Goal: Task Accomplishment & Management: Manage account settings

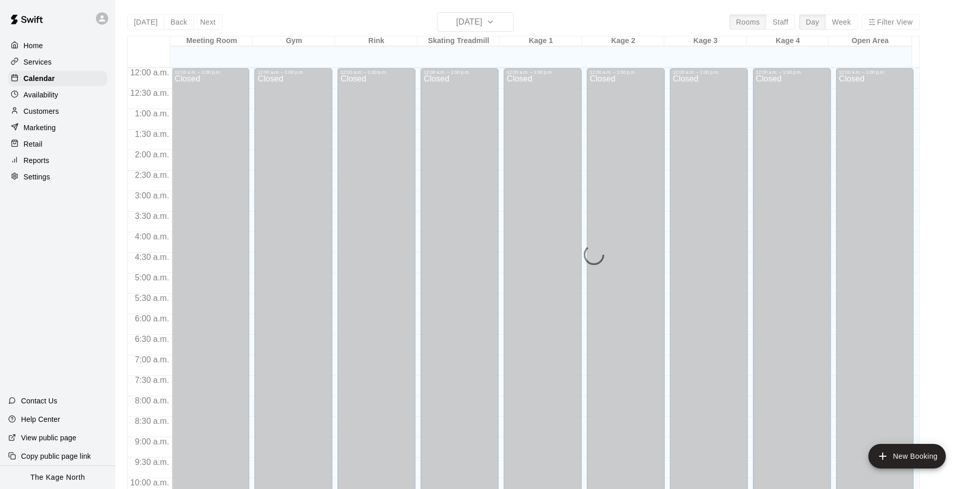
scroll to position [521, 0]
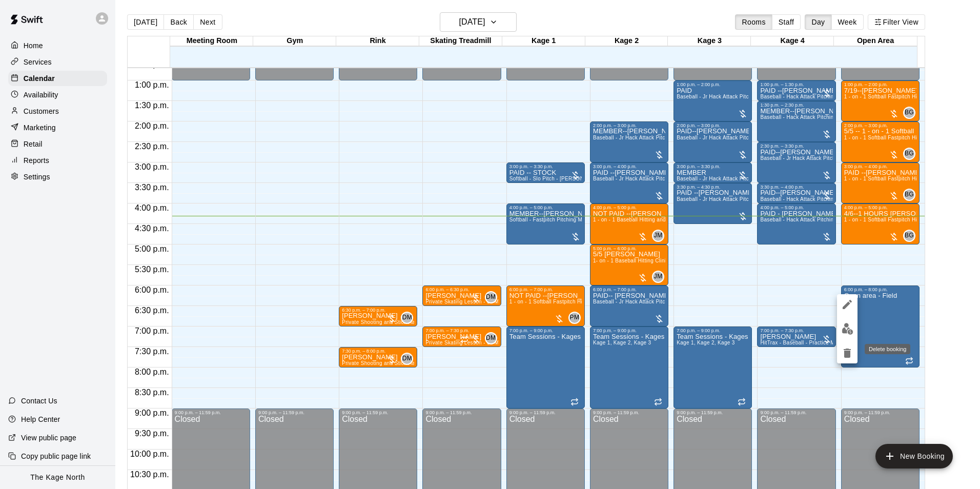
click at [847, 353] on icon "delete" at bounding box center [847, 353] width 7 height 9
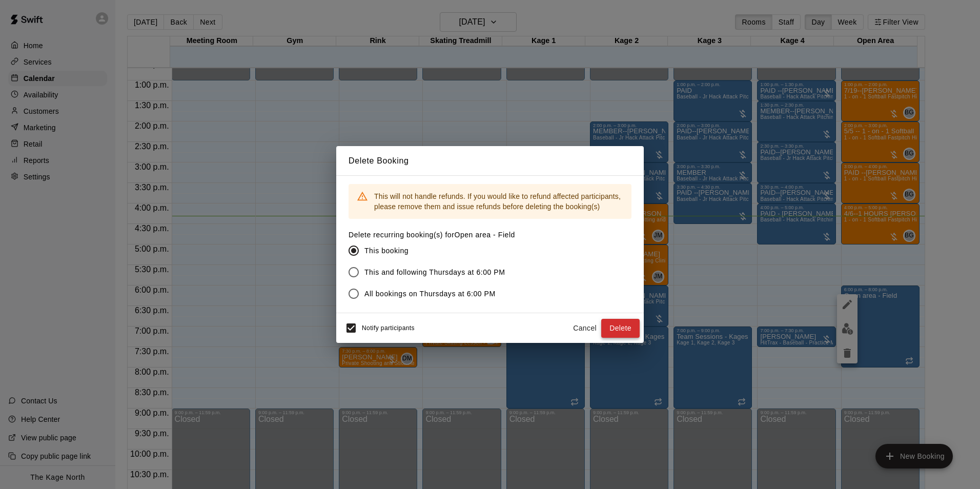
click at [625, 326] on button "Delete" at bounding box center [621, 328] width 38 height 19
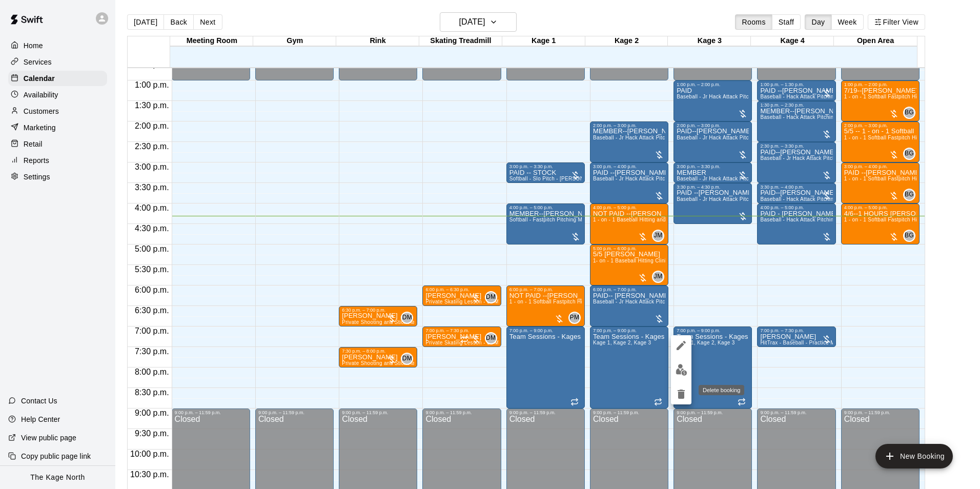
click at [679, 396] on icon "delete" at bounding box center [681, 394] width 7 height 9
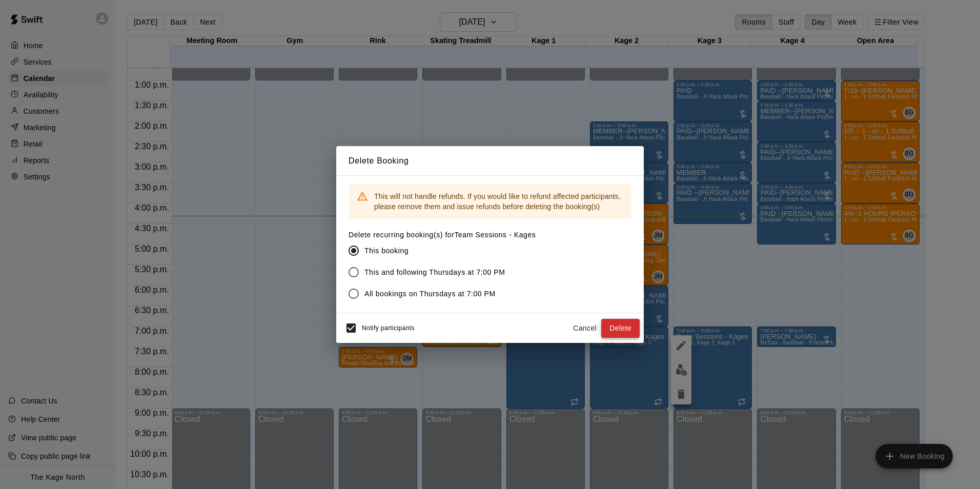
click at [620, 327] on button "Delete" at bounding box center [621, 328] width 38 height 19
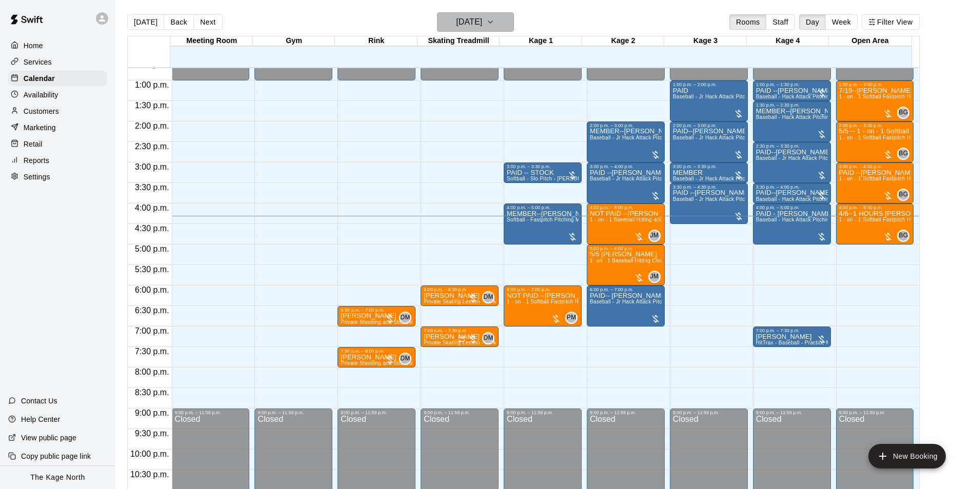
click at [503, 22] on button "[DATE]" at bounding box center [475, 21] width 77 height 19
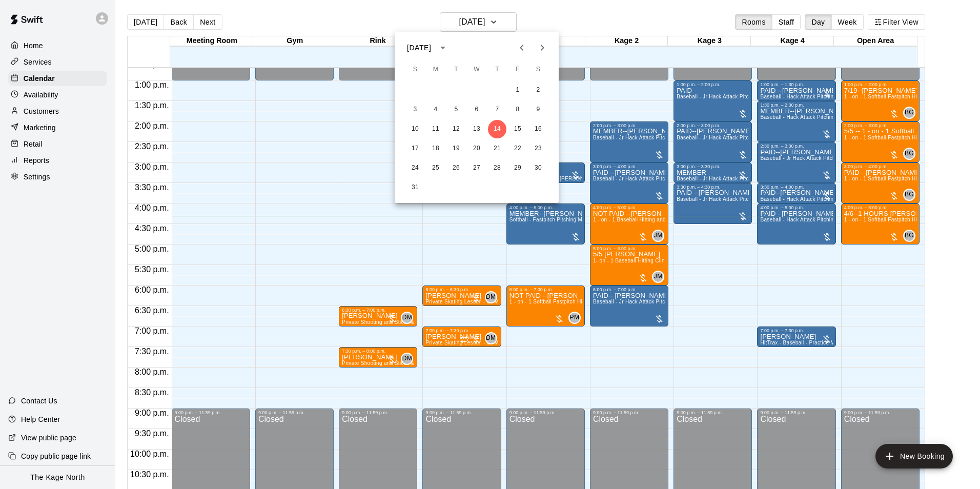
click at [570, 23] on div at bounding box center [490, 244] width 980 height 489
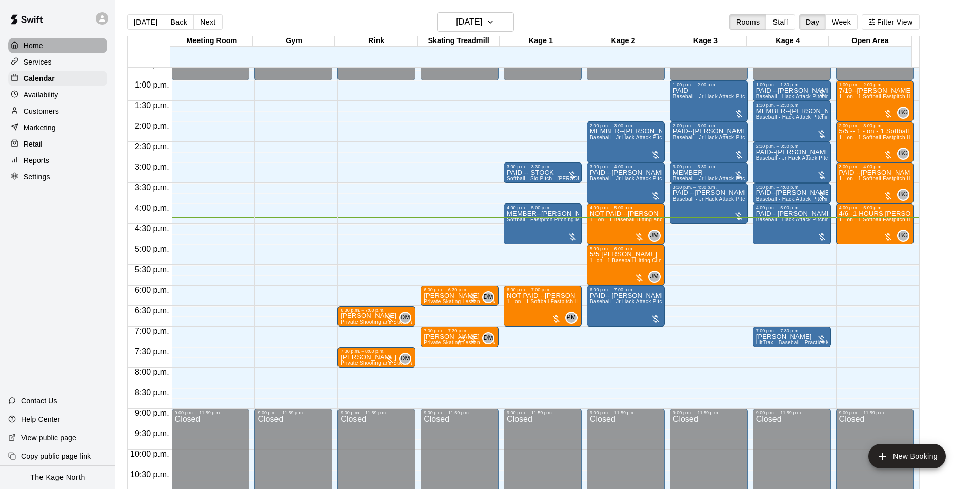
drag, startPoint x: 47, startPoint y: 39, endPoint x: 50, endPoint y: 46, distance: 6.9
click at [47, 39] on div "Home" at bounding box center [57, 45] width 99 height 15
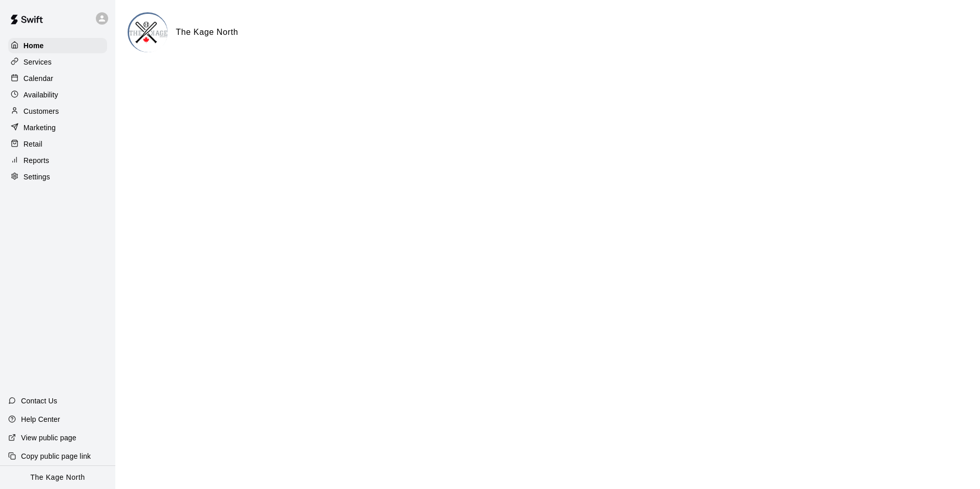
drag, startPoint x: 44, startPoint y: 78, endPoint x: 105, endPoint y: 77, distance: 61.0
click at [44, 77] on p "Calendar" at bounding box center [39, 78] width 30 height 10
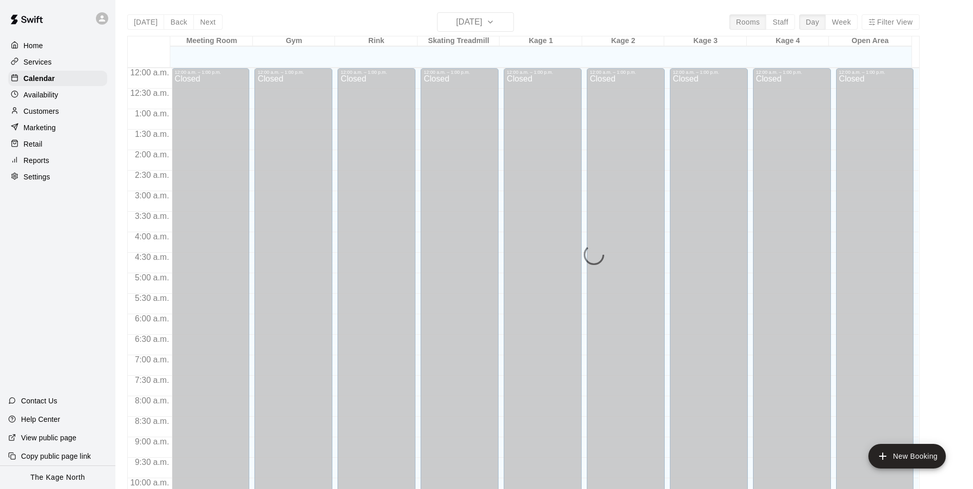
scroll to position [521, 0]
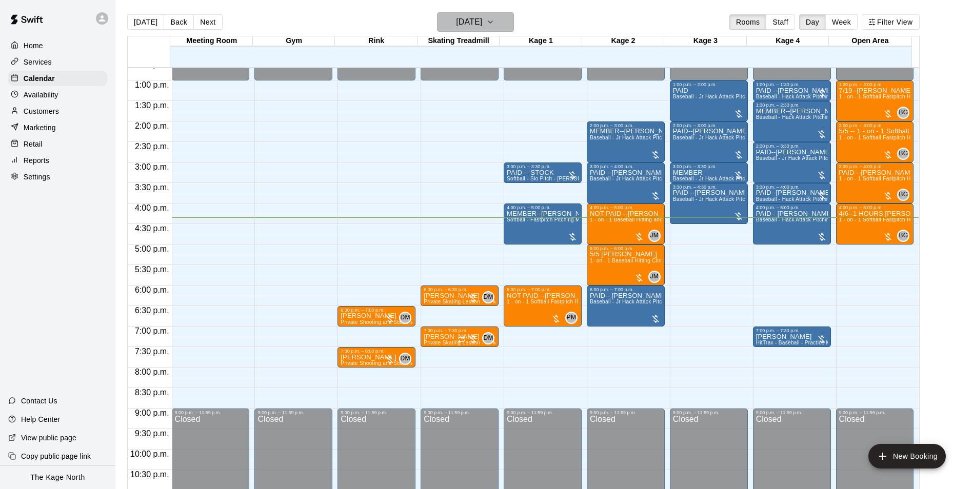
click at [482, 21] on h6 "[DATE]" at bounding box center [469, 22] width 26 height 14
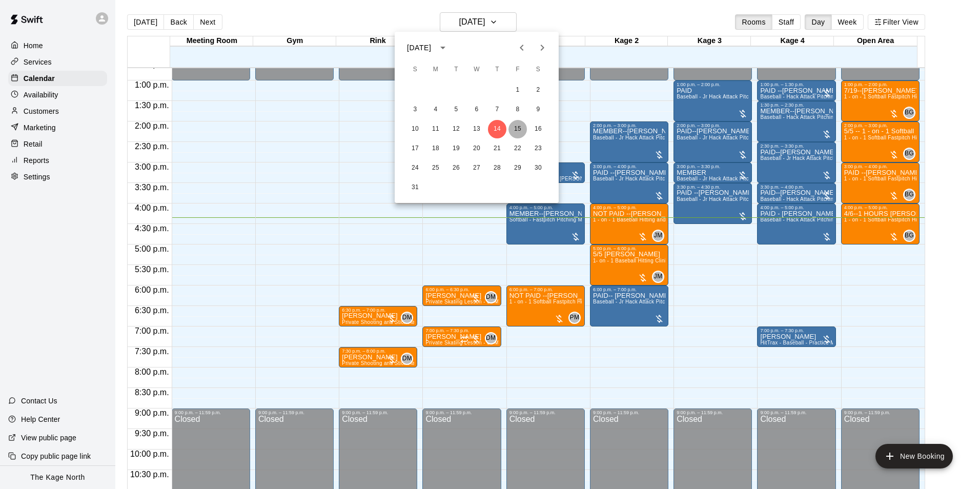
click at [519, 125] on button "15" at bounding box center [518, 129] width 18 height 18
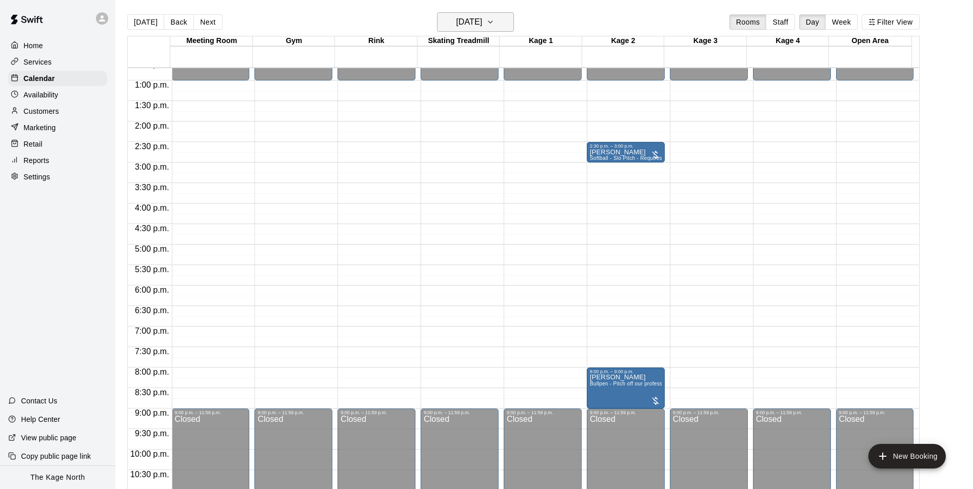
click at [482, 22] on h6 "[DATE]" at bounding box center [469, 22] width 26 height 14
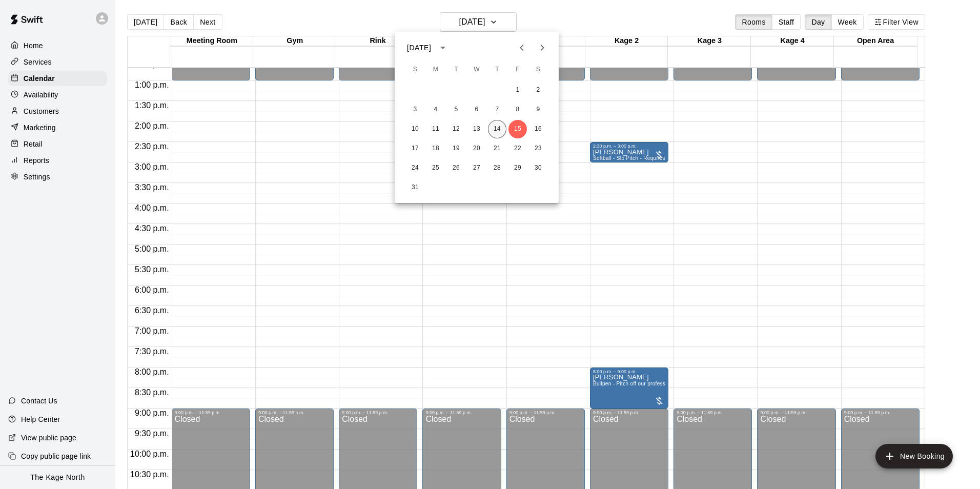
click at [505, 126] on button "14" at bounding box center [497, 129] width 18 height 18
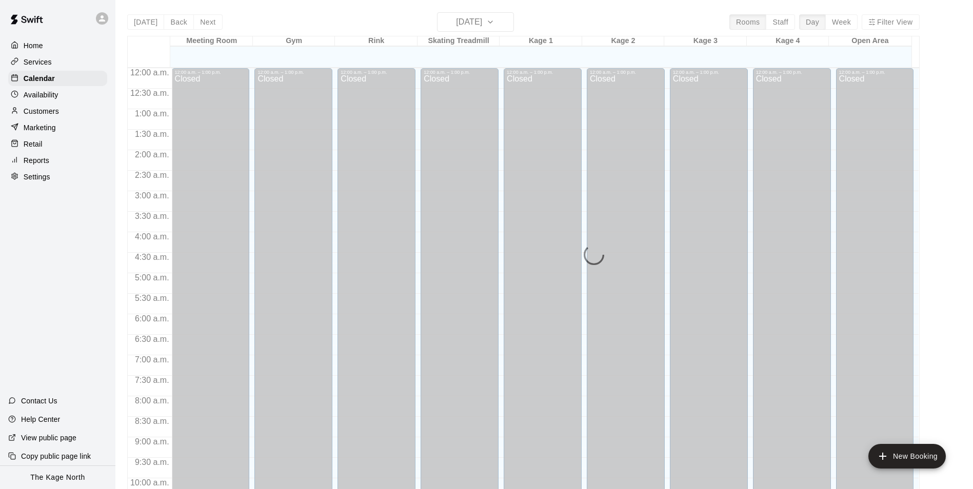
scroll to position [521, 0]
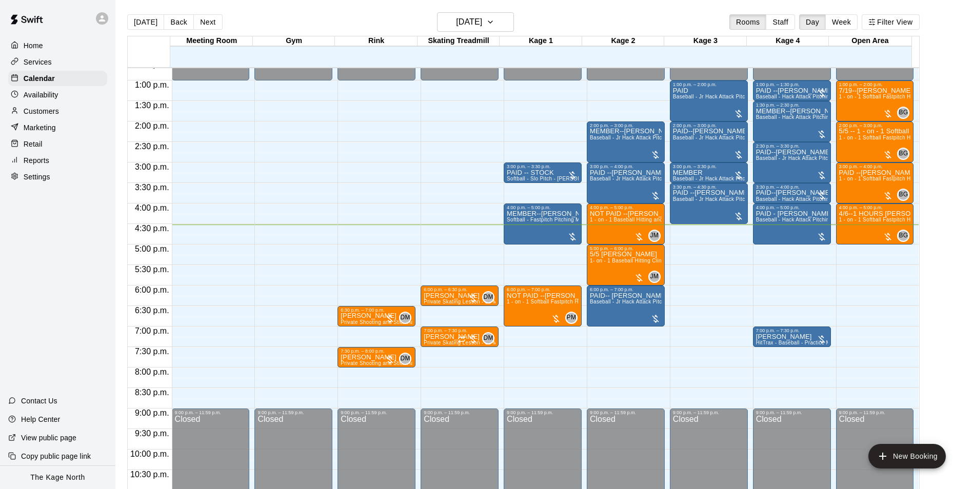
click at [26, 112] on p "Customers" at bounding box center [41, 111] width 35 height 10
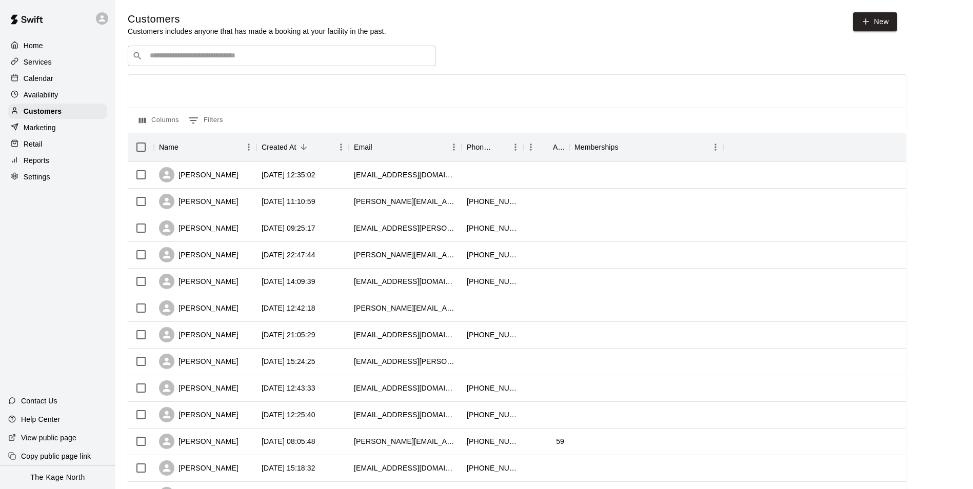
click at [42, 77] on p "Calendar" at bounding box center [39, 78] width 30 height 10
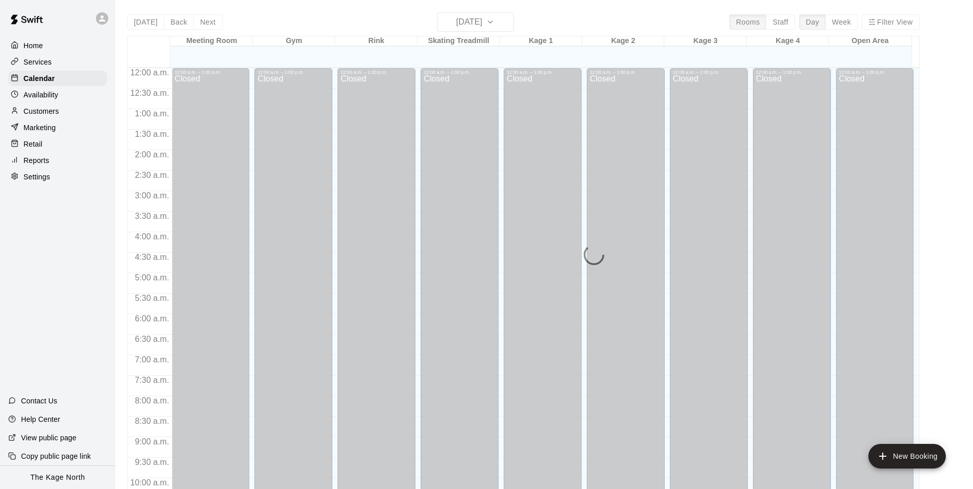
scroll to position [521, 0]
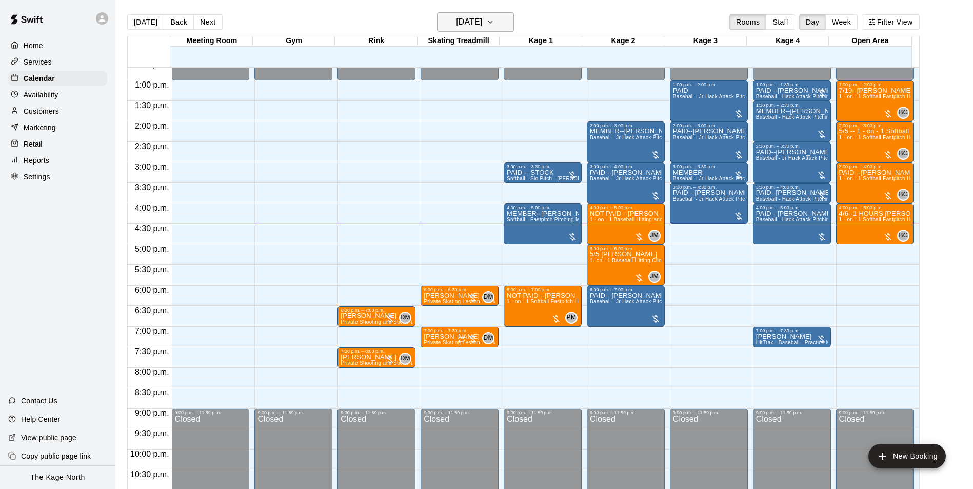
click at [481, 23] on h6 "[DATE]" at bounding box center [469, 22] width 26 height 14
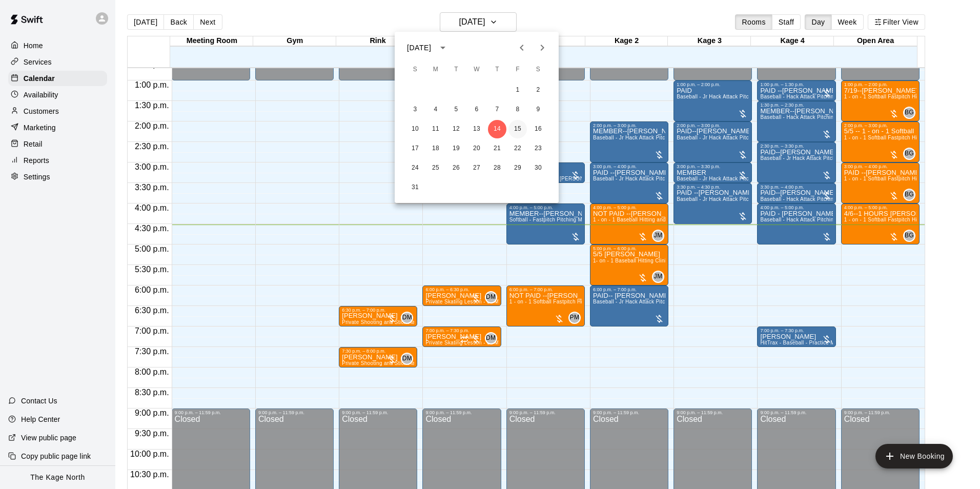
click at [519, 128] on button "15" at bounding box center [518, 129] width 18 height 18
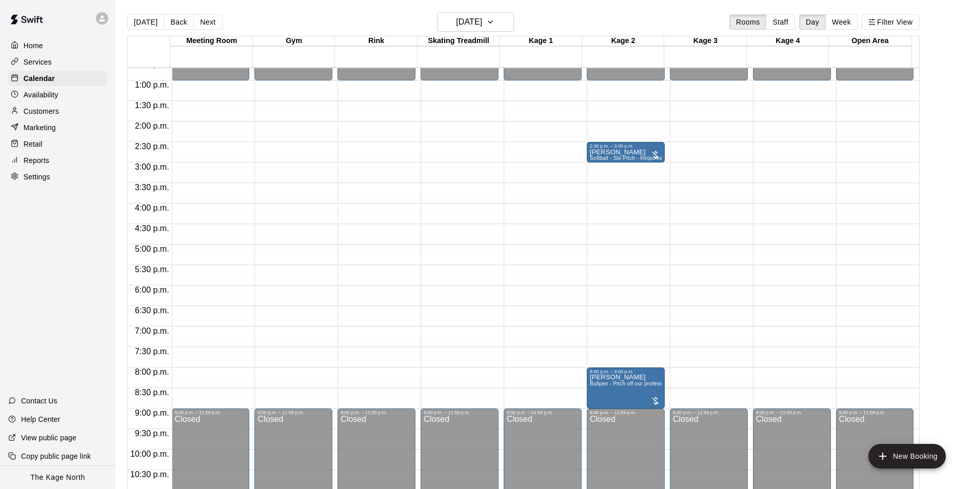
click at [49, 96] on p "Availability" at bounding box center [41, 95] width 35 height 10
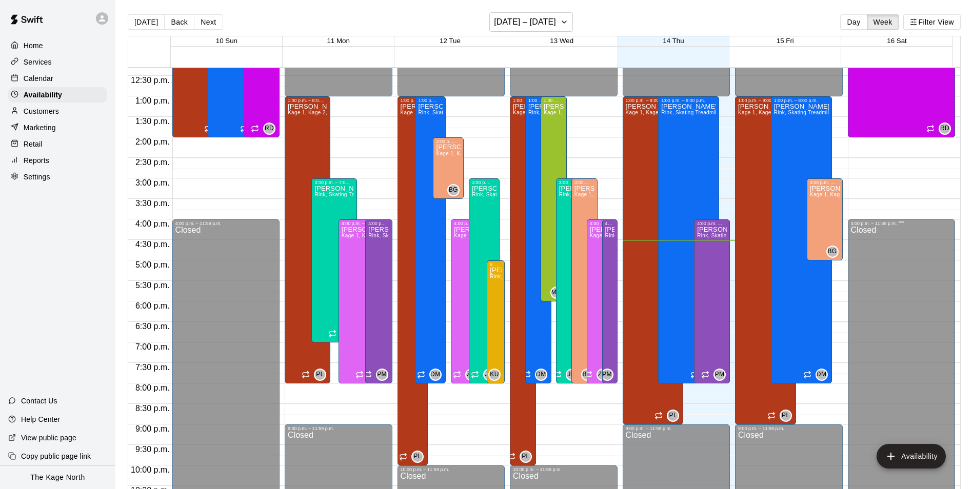
scroll to position [450, 0]
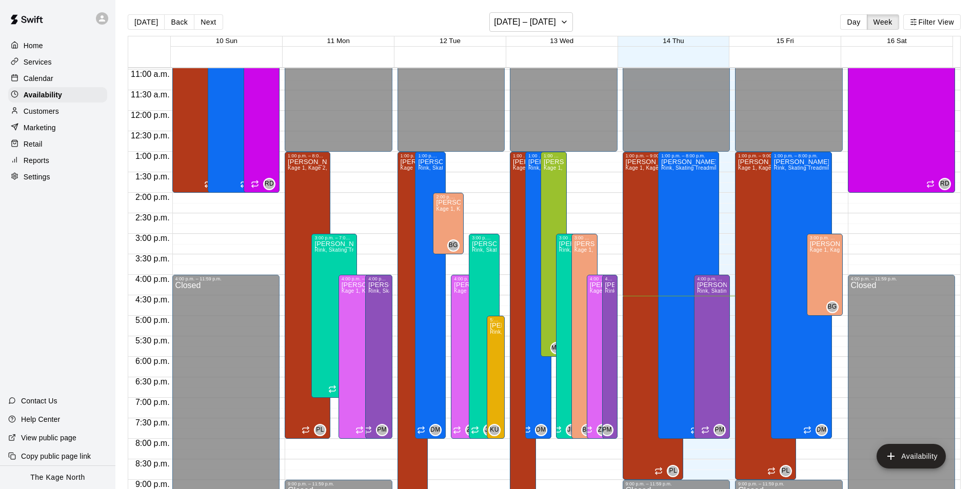
click at [47, 81] on p "Calendar" at bounding box center [39, 78] width 30 height 10
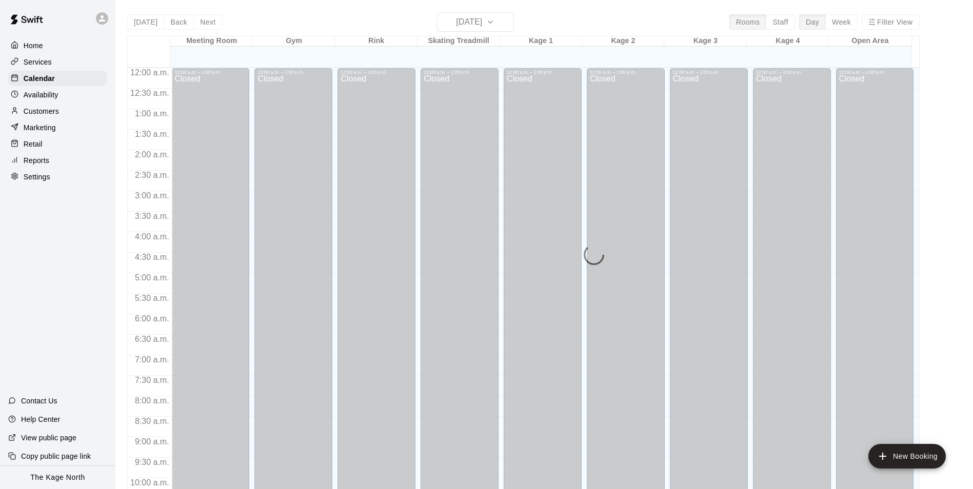
scroll to position [521, 0]
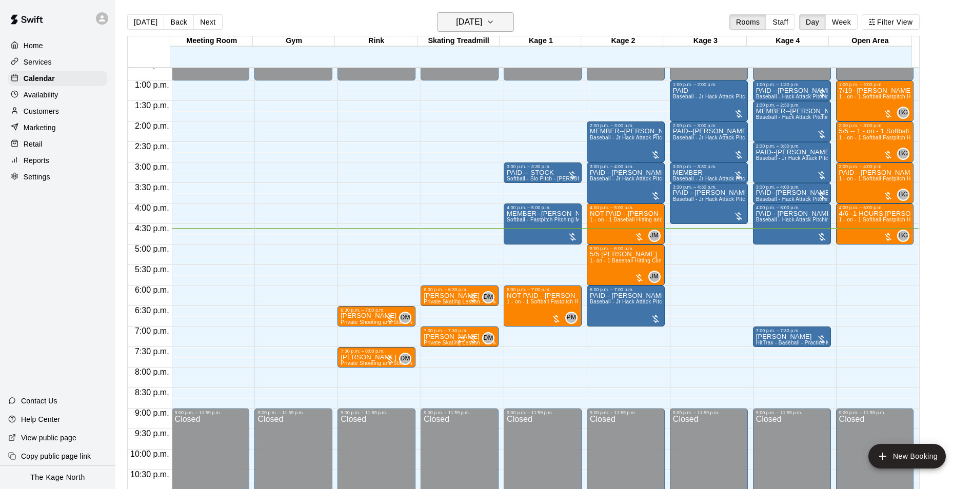
click at [482, 23] on h6 "[DATE]" at bounding box center [469, 22] width 26 height 14
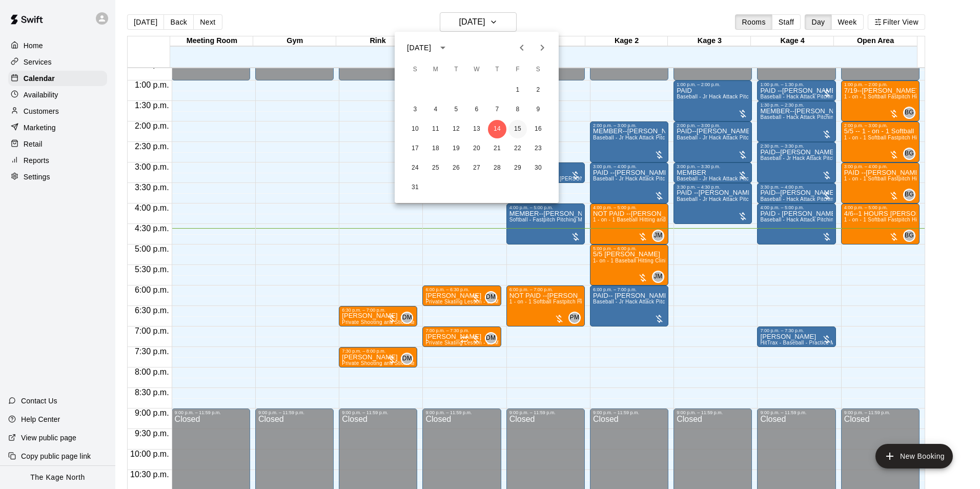
click at [512, 128] on button "15" at bounding box center [518, 129] width 18 height 18
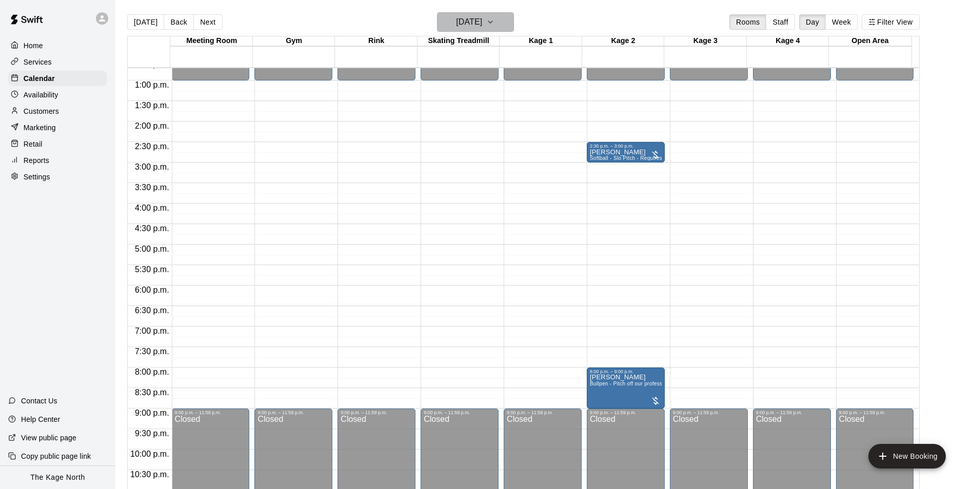
click at [495, 26] on button "[DATE]" at bounding box center [475, 21] width 77 height 19
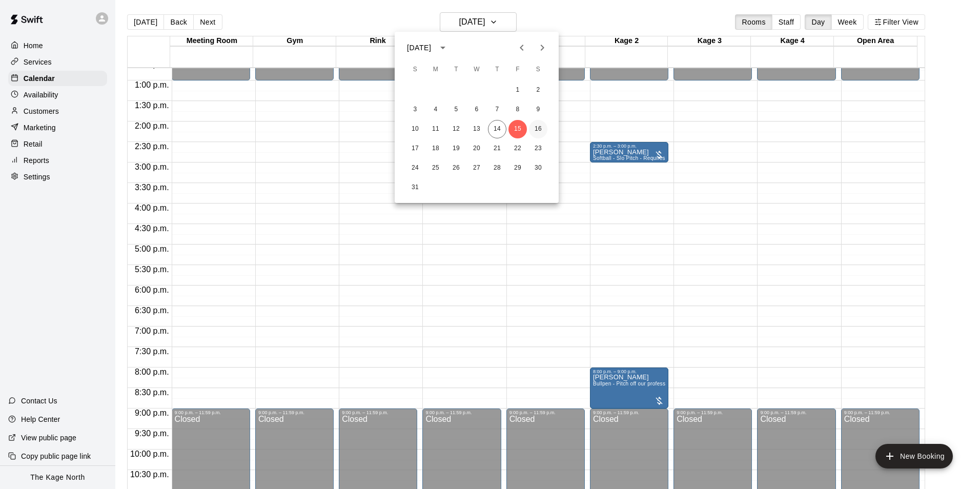
click at [537, 131] on button "16" at bounding box center [538, 129] width 18 height 18
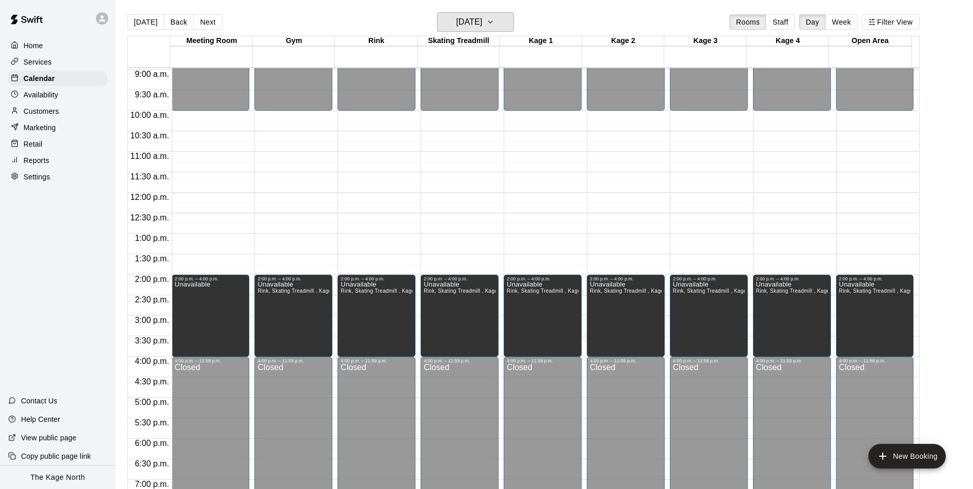
scroll to position [367, 0]
click at [502, 25] on button "[DATE]" at bounding box center [475, 21] width 77 height 19
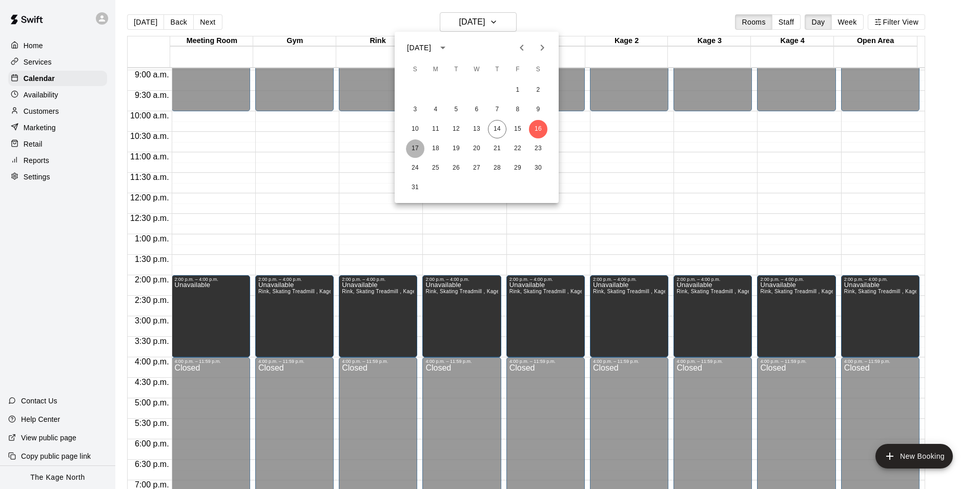
click at [407, 148] on button "17" at bounding box center [415, 148] width 18 height 18
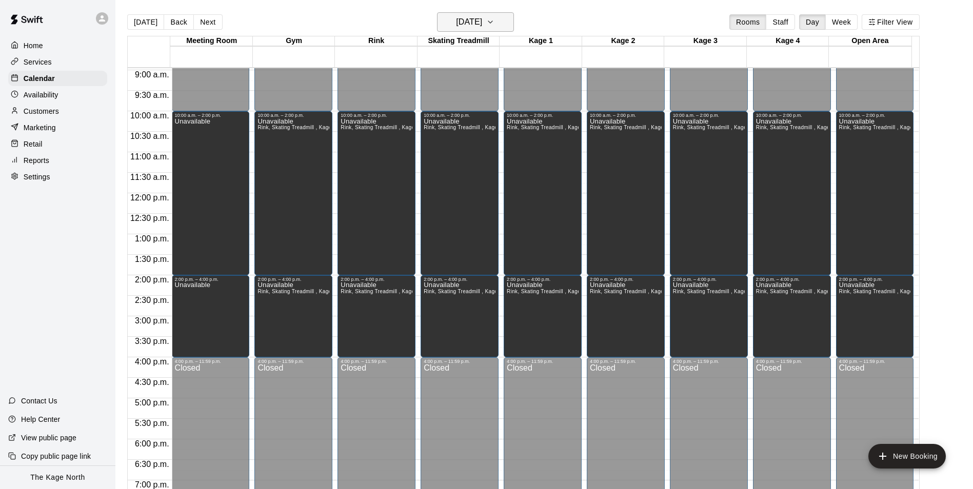
click at [482, 19] on h6 "[DATE]" at bounding box center [469, 22] width 26 height 14
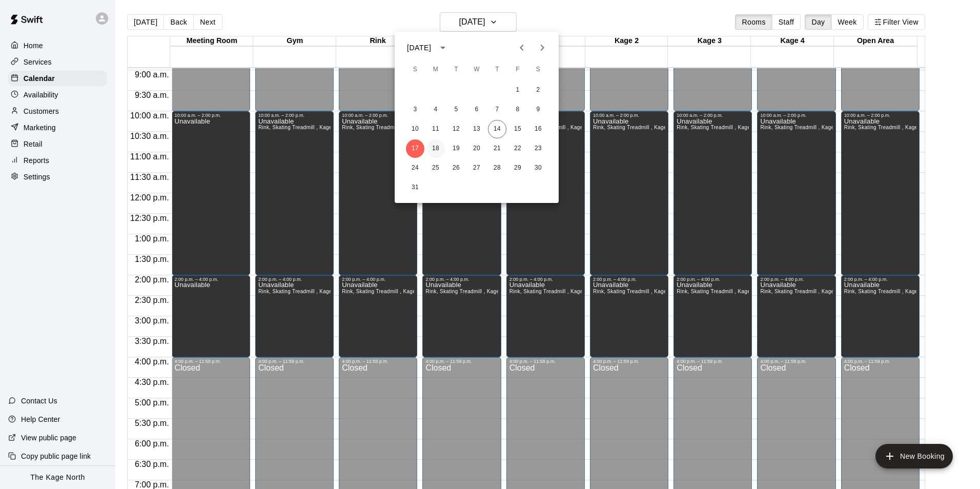
click at [432, 149] on button "18" at bounding box center [436, 148] width 18 height 18
